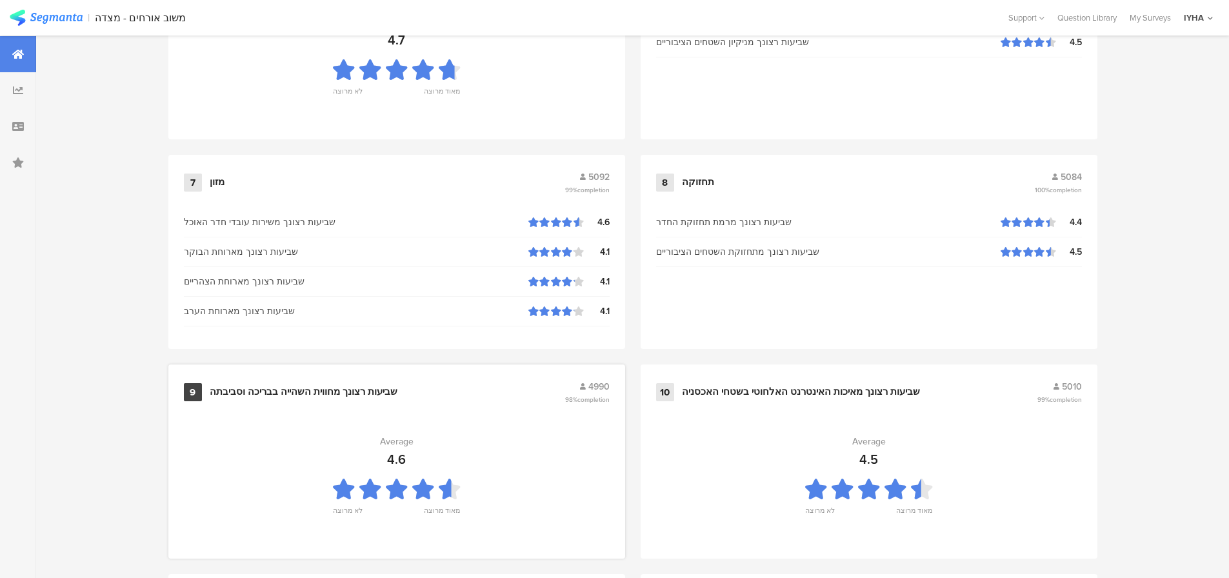
scroll to position [1314, 0]
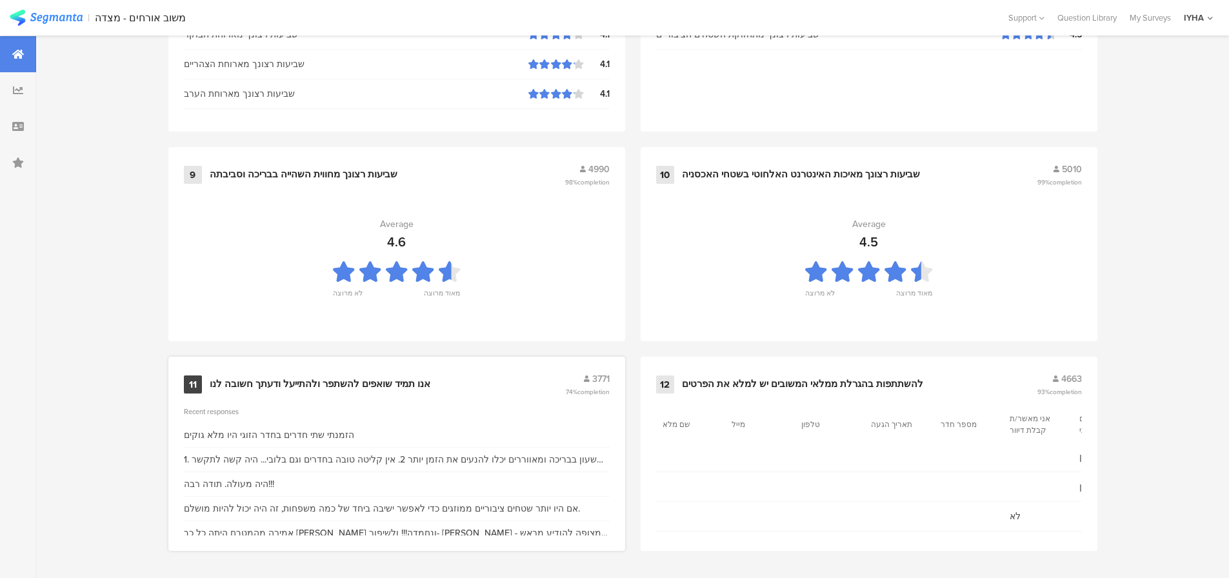
click at [322, 375] on div "11 אנו תמיד שואפים להשתפר ולהתייעל ודעתך חשובה לנו 3771 74% completion" at bounding box center [397, 384] width 426 height 25
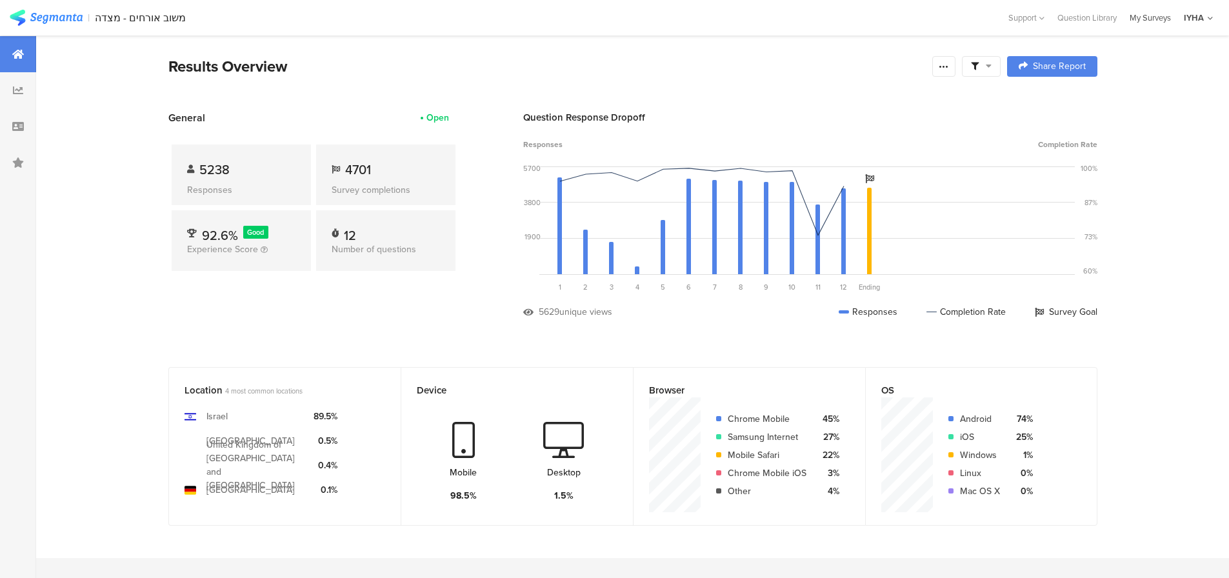
click at [1148, 19] on div "My Surveys" at bounding box center [1150, 18] width 54 height 12
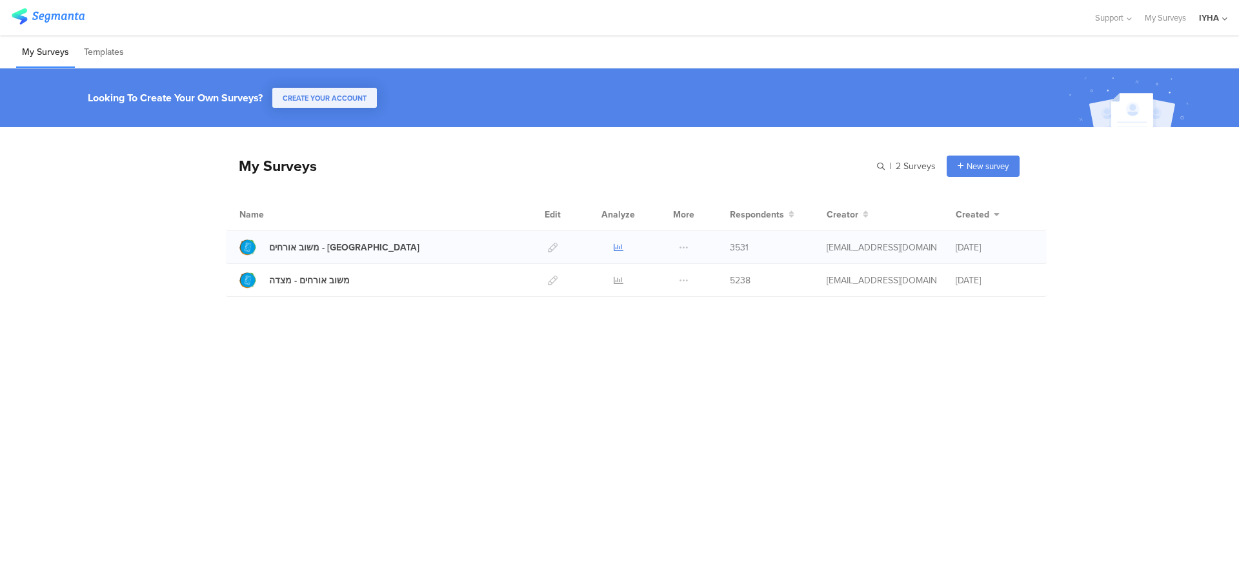
click at [619, 248] on icon at bounding box center [619, 248] width 10 height 10
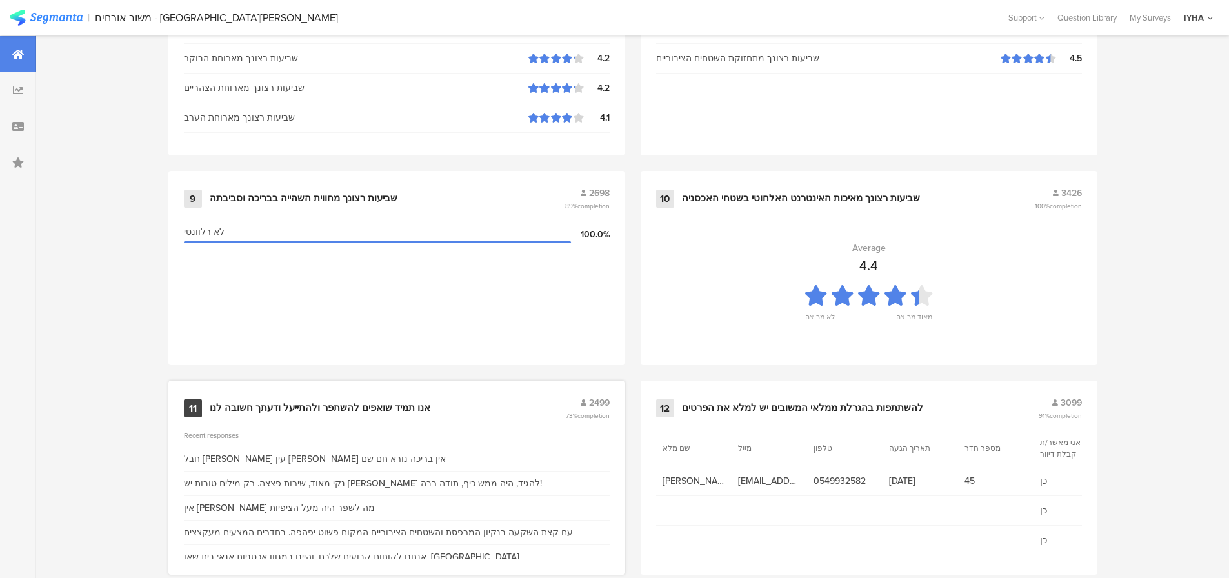
scroll to position [1314, 0]
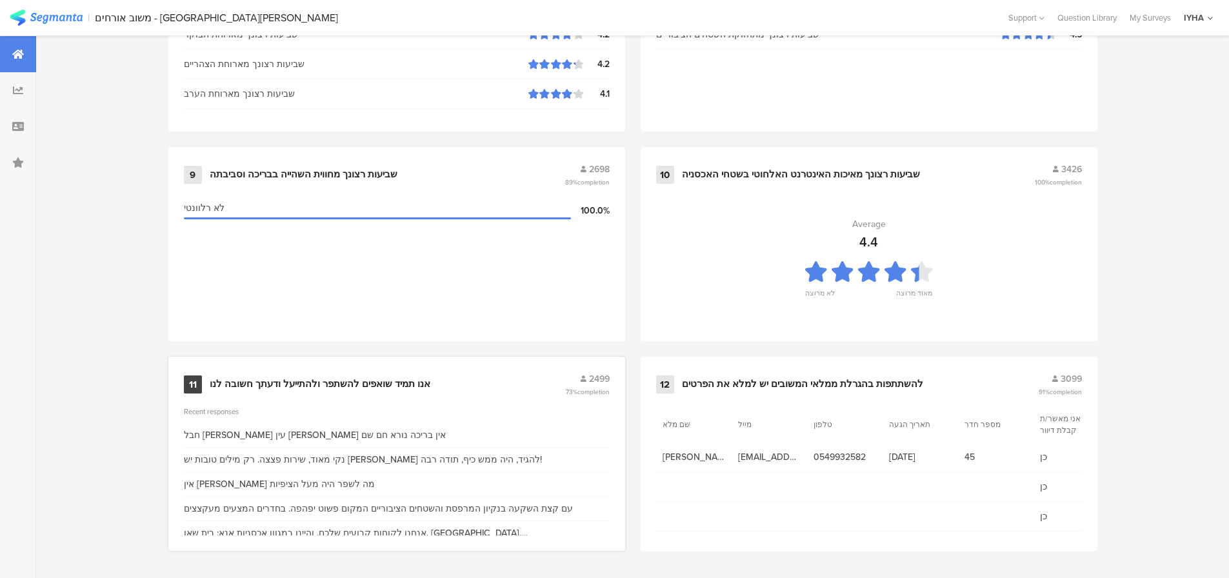
click at [339, 372] on div "11 אנו תמיד שואפים להשתפר ולהתייעל ודעתך חשובה לנו 2499 73% completion" at bounding box center [397, 384] width 426 height 25
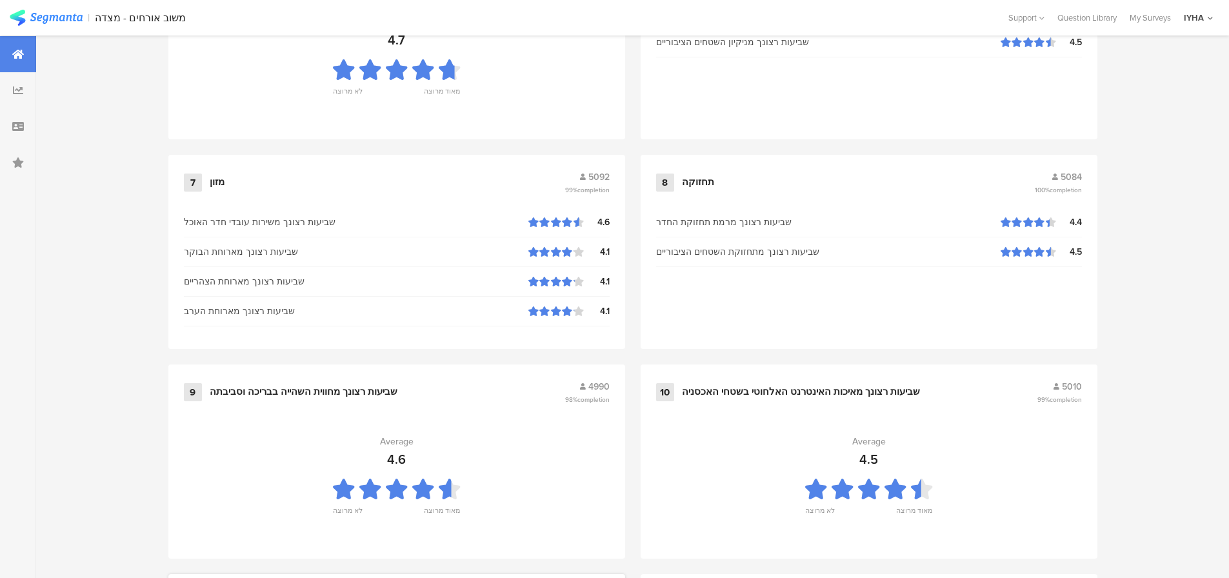
scroll to position [1314, 0]
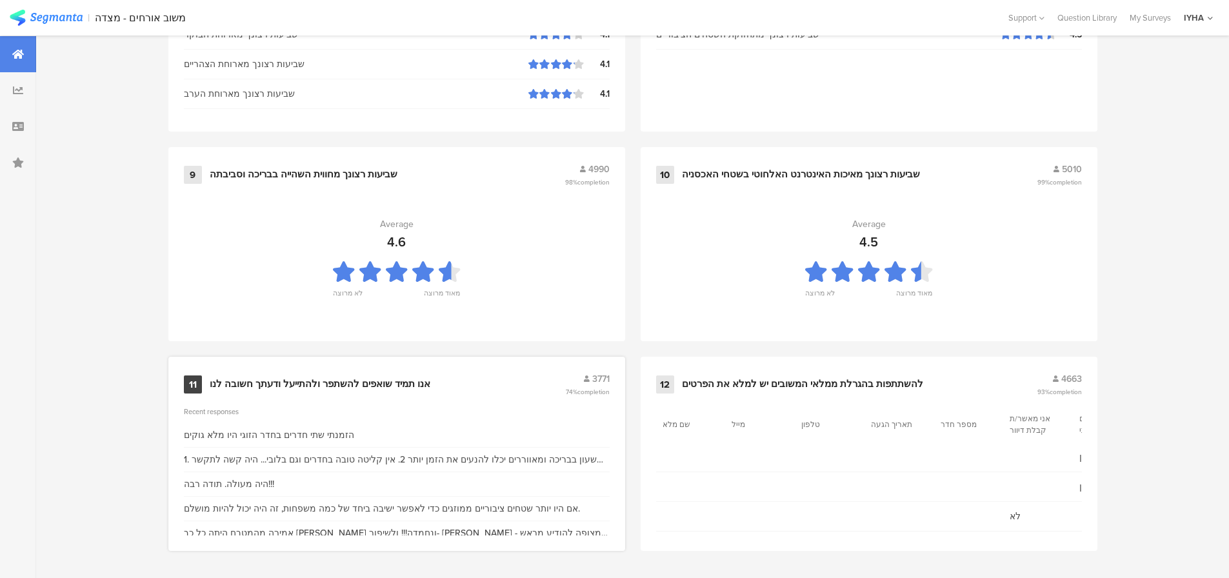
click at [341, 376] on div "11 אנו תמיד שואפים להשתפר ולהתייעל ודעתך חשובה לנו 3771 74% completion" at bounding box center [397, 384] width 426 height 25
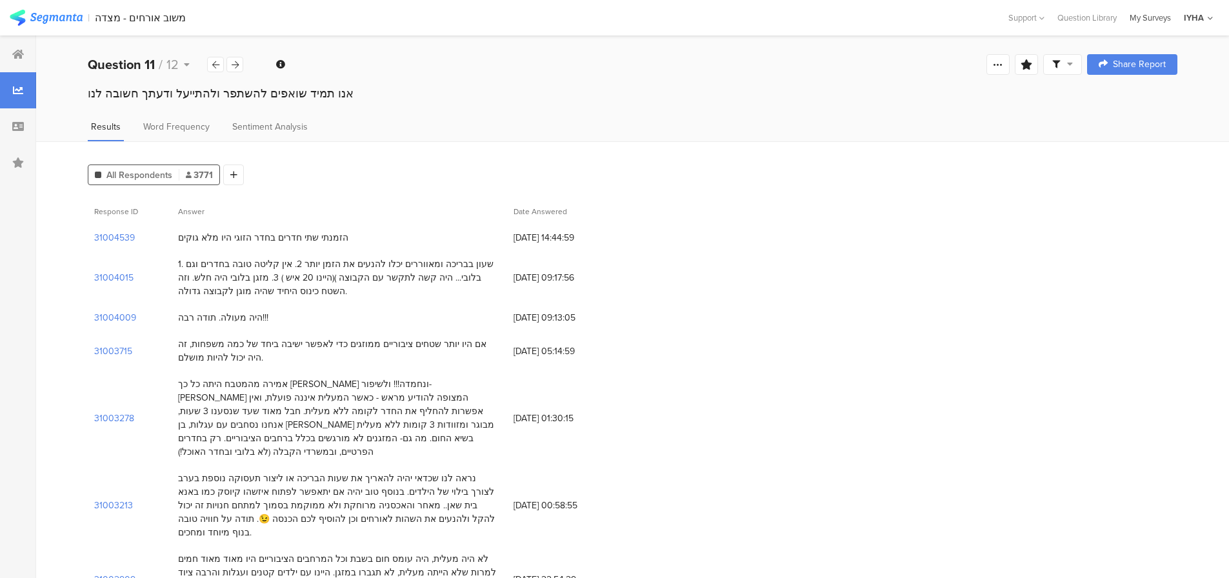
click at [1163, 12] on div "My Surveys" at bounding box center [1150, 18] width 54 height 12
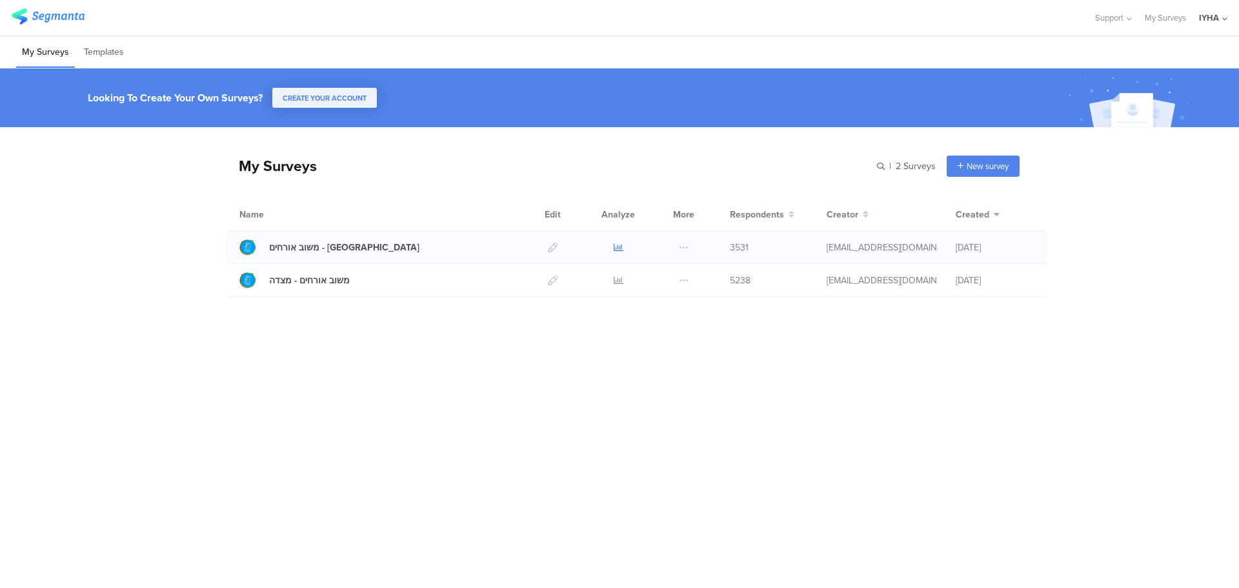
click at [619, 246] on icon at bounding box center [619, 248] width 10 height 10
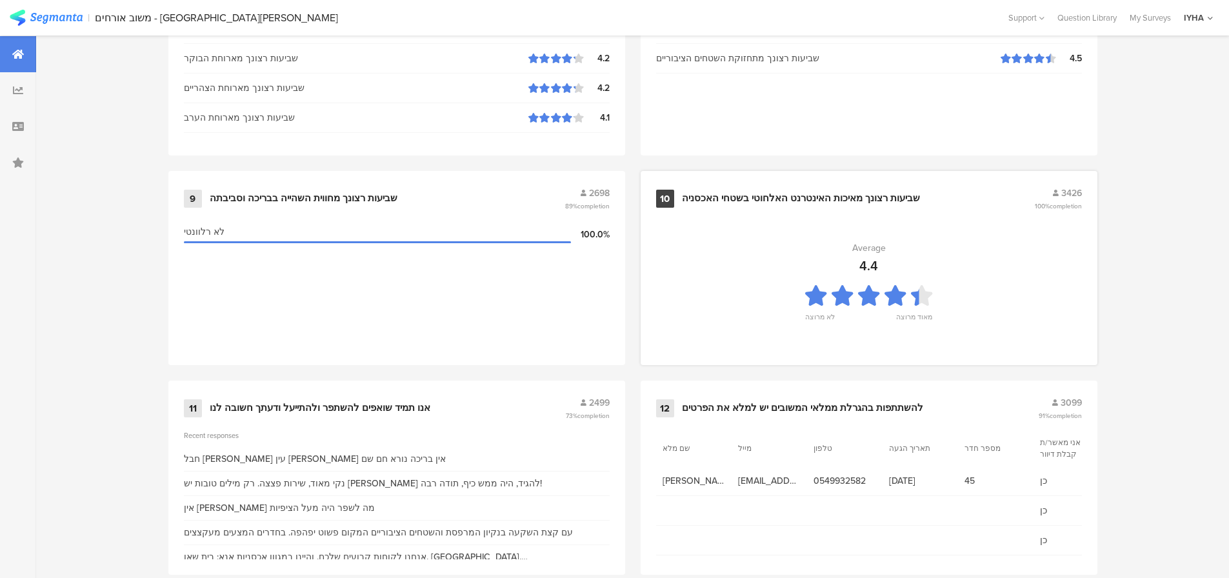
scroll to position [1314, 0]
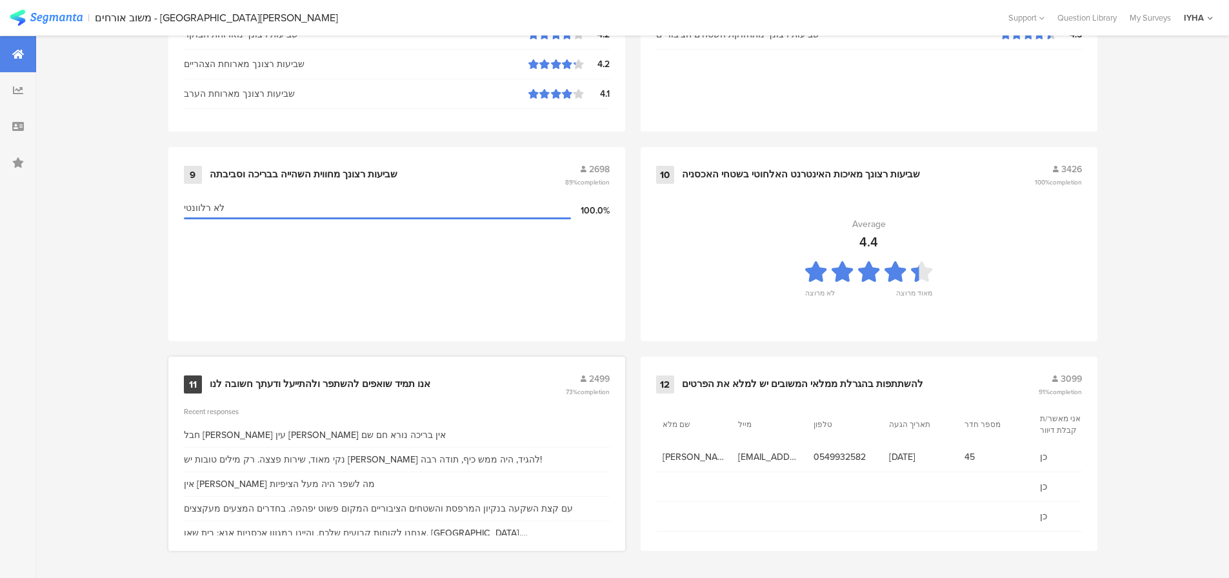
click at [339, 381] on div "אנו תמיד שואפים להשתפר ולהתייעל ודעתך חשובה לנו" at bounding box center [320, 384] width 221 height 13
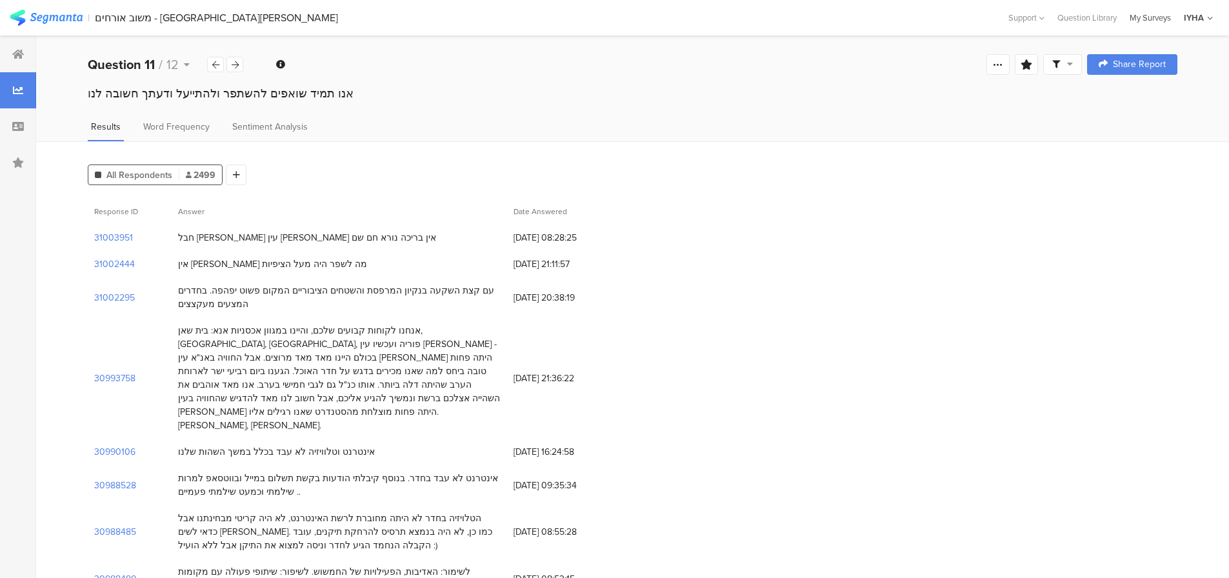
click at [1161, 17] on div "My Surveys" at bounding box center [1150, 18] width 54 height 12
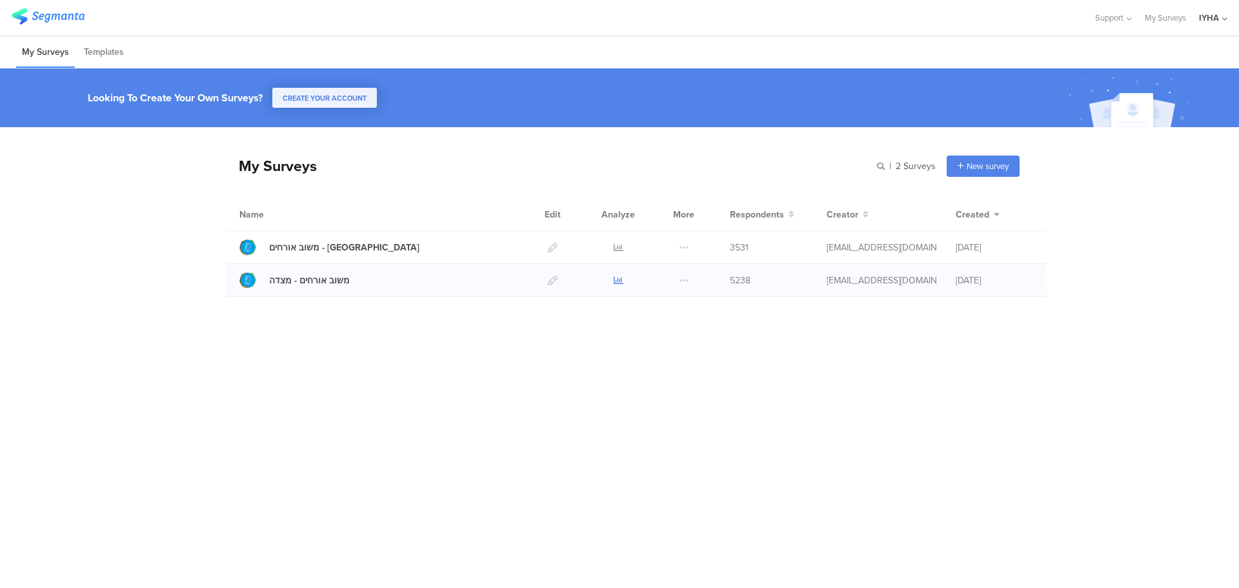
click at [616, 279] on icon at bounding box center [619, 280] width 10 height 10
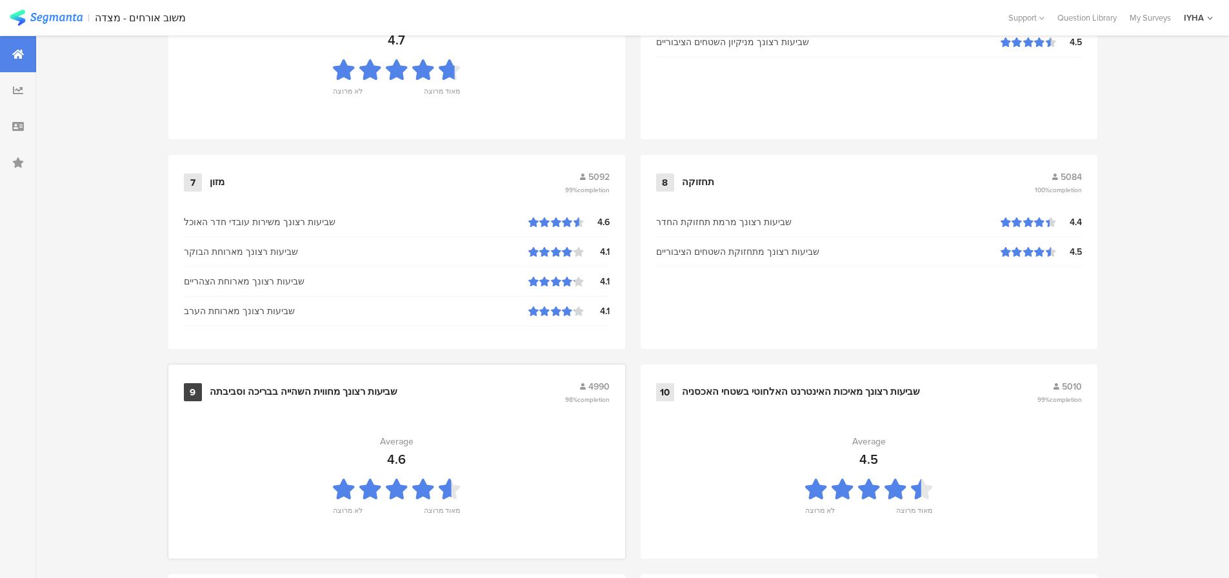
scroll to position [1314, 0]
